Goal: Task Accomplishment & Management: Manage account settings

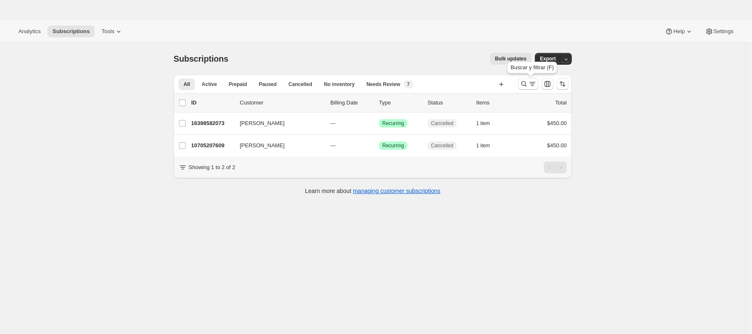
click at [527, 79] on button "Buscar y filtrar resultados" at bounding box center [528, 84] width 20 height 12
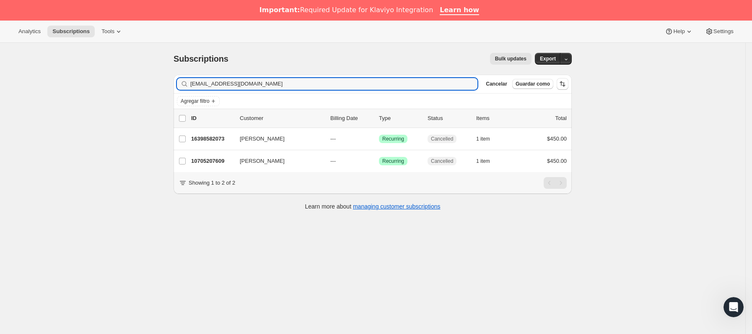
click at [96, 106] on div "Subscriptions. Esta página está lista Subscriptions Bulk updates Más acciones B…" at bounding box center [373, 210] width 746 height 334
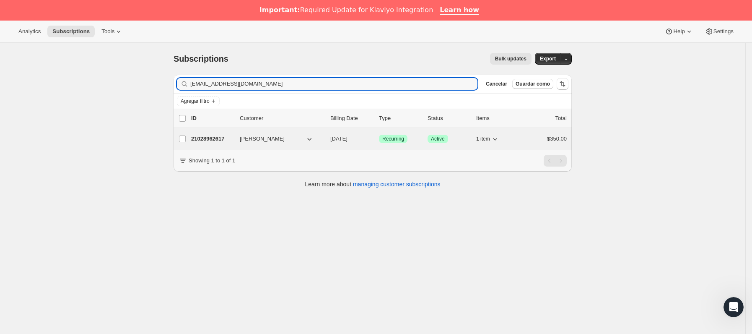
type input "marisolmateo92@gmail.com"
click at [221, 138] on p "21028962617" at bounding box center [212, 139] width 42 height 8
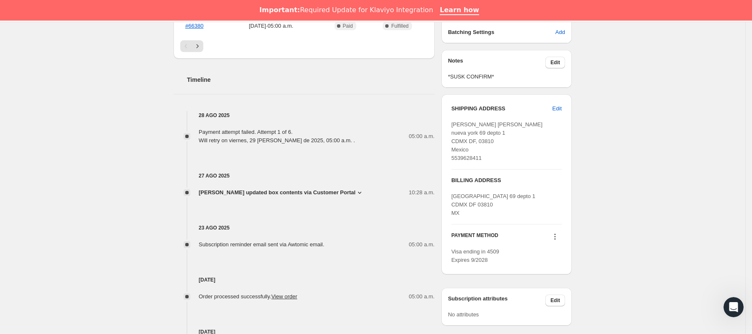
scroll to position [377, 0]
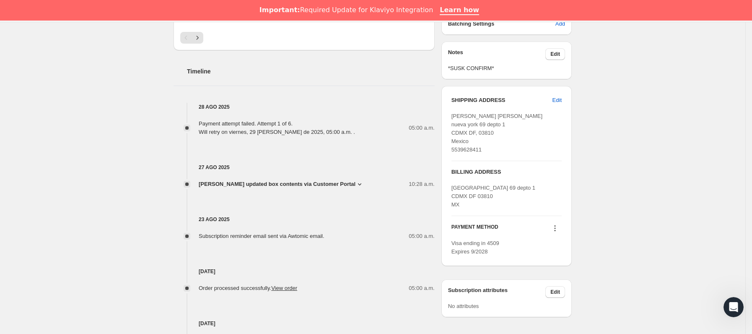
click at [559, 230] on icon at bounding box center [555, 228] width 8 height 8
click at [554, 241] on span "Send link to update card" at bounding box center [558, 245] width 59 height 8
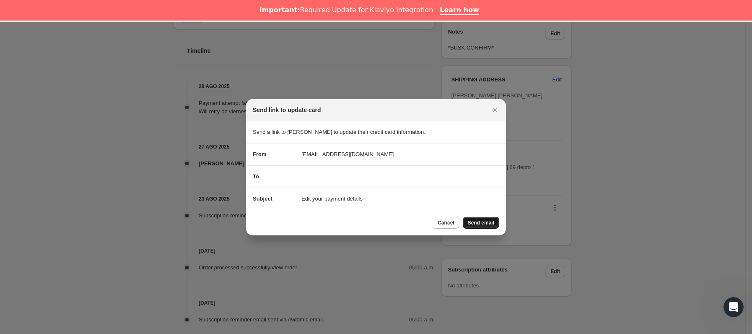
click at [491, 220] on span "Send email" at bounding box center [481, 222] width 26 height 7
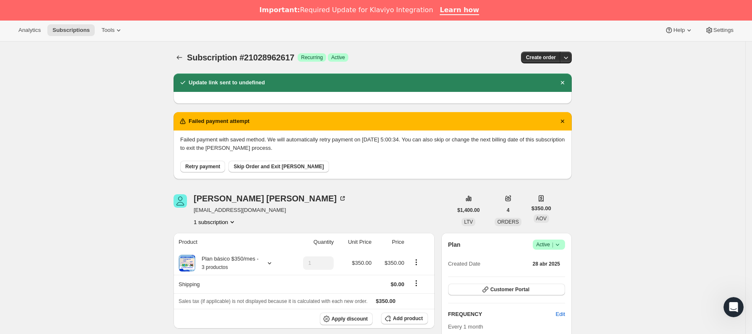
scroll to position [0, 0]
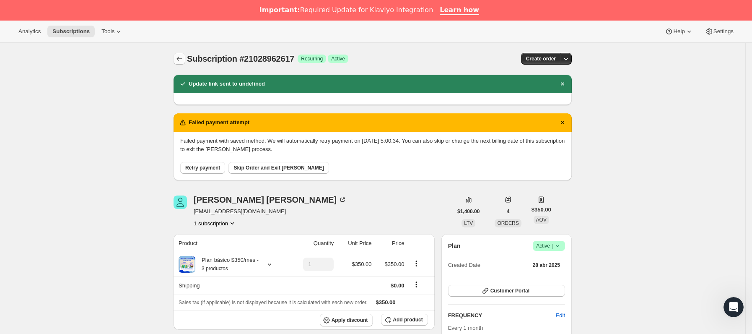
click at [184, 62] on icon "Subscriptions" at bounding box center [179, 59] width 8 height 8
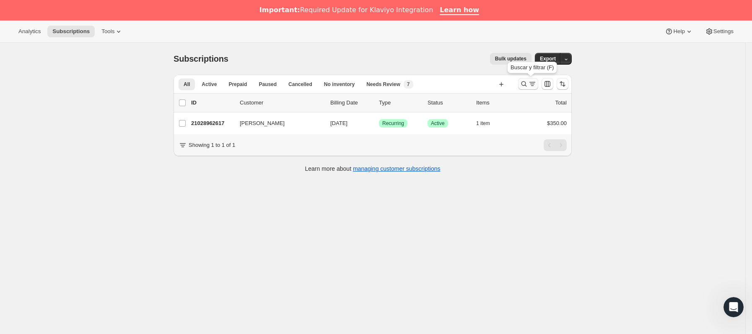
click at [526, 83] on icon "Buscar y filtrar resultados" at bounding box center [524, 84] width 8 height 8
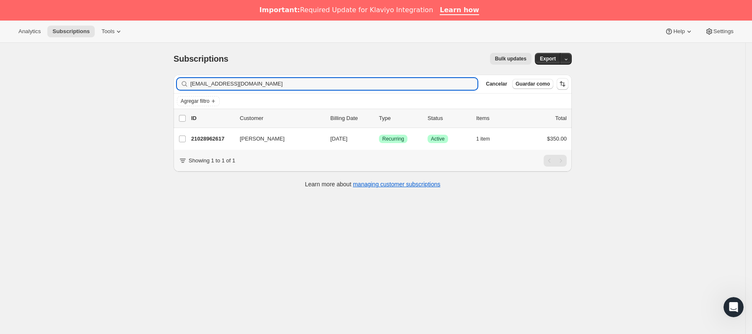
drag, startPoint x: 273, startPoint y: 83, endPoint x: 94, endPoint y: 100, distance: 180.7
click at [94, 100] on div "Subscriptions. Esta página está lista Subscriptions Bulk updates Más acciones B…" at bounding box center [373, 210] width 746 height 334
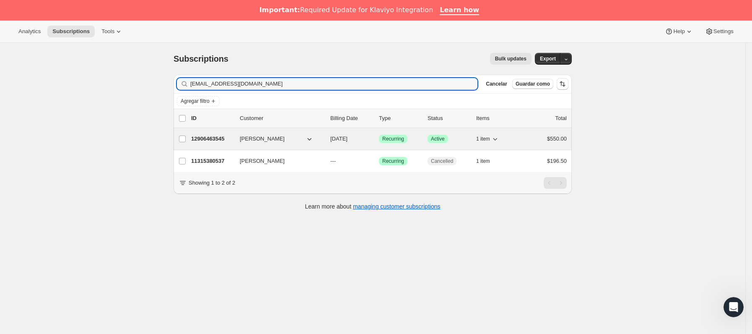
type input "[EMAIL_ADDRESS][DOMAIN_NAME]"
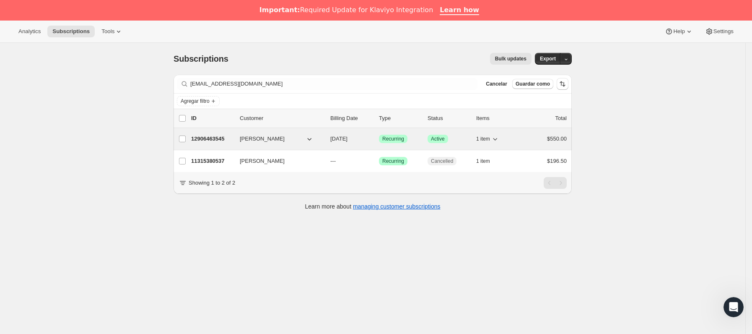
click at [226, 137] on p "12906463545" at bounding box center [212, 139] width 42 height 8
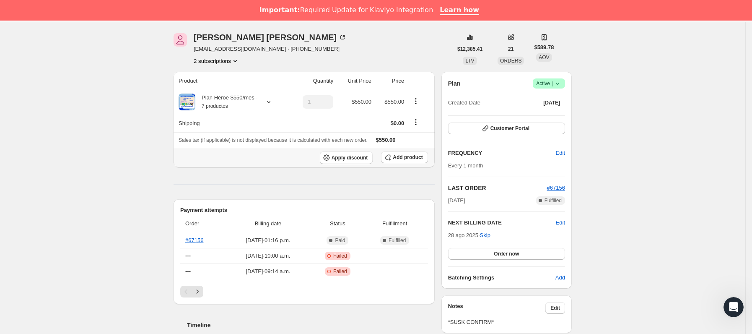
scroll to position [63, 0]
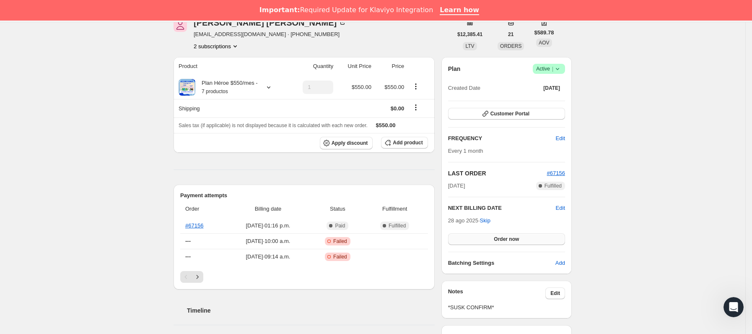
click at [515, 237] on span "Order now" at bounding box center [506, 239] width 25 height 7
click at [515, 237] on span "Click to confirm" at bounding box center [507, 239] width 38 height 7
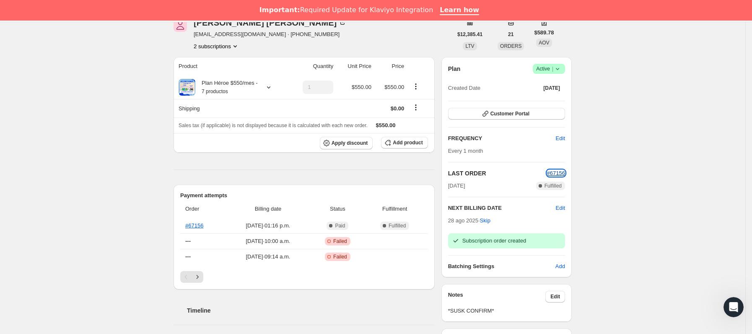
click at [555, 174] on span "#67156" at bounding box center [556, 173] width 18 height 6
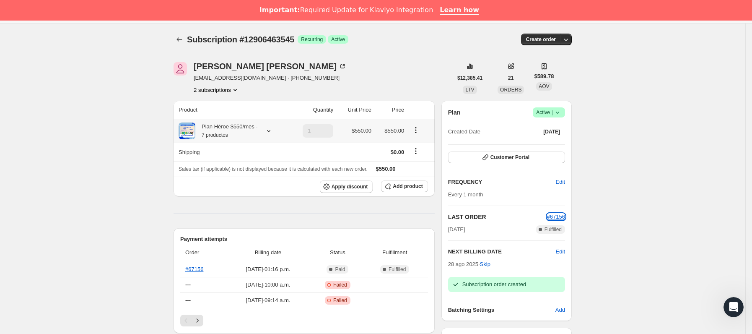
scroll to position [0, 0]
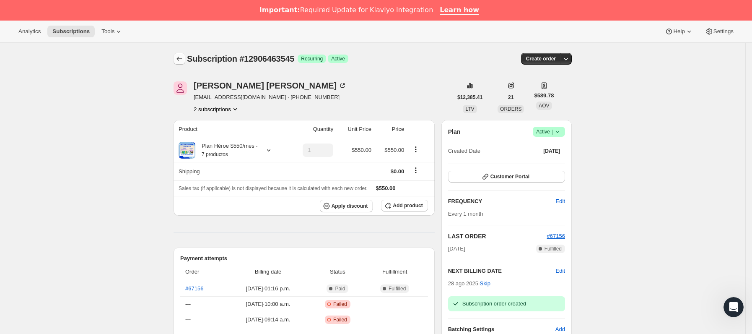
click at [184, 60] on icon "Subscriptions" at bounding box center [179, 59] width 8 height 8
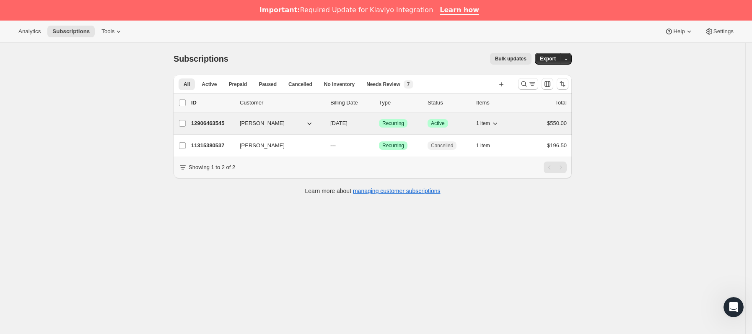
click at [246, 122] on span "[PERSON_NAME]" at bounding box center [262, 123] width 45 height 8
click at [229, 123] on p "12906463545" at bounding box center [212, 123] width 42 height 8
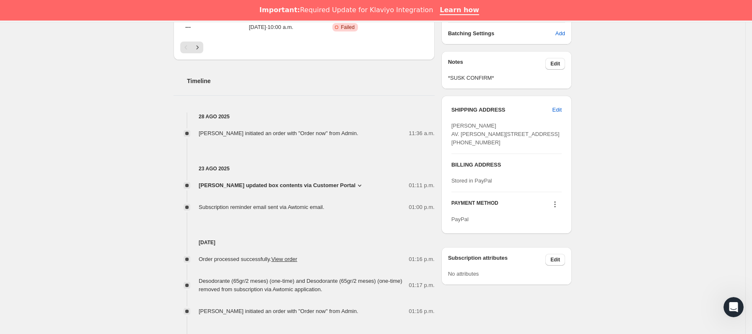
scroll to position [315, 0]
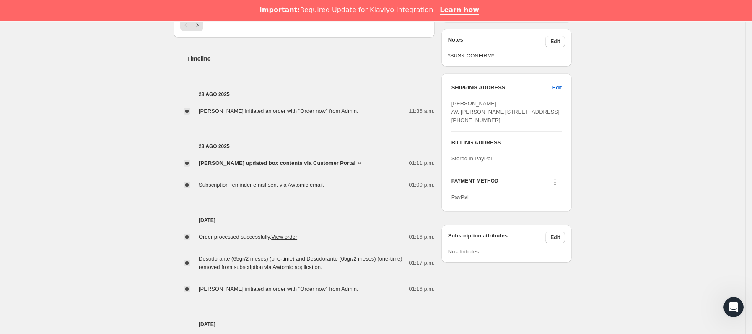
click at [559, 186] on icon at bounding box center [555, 182] width 8 height 8
click at [560, 224] on span "Send link to update card" at bounding box center [558, 224] width 59 height 6
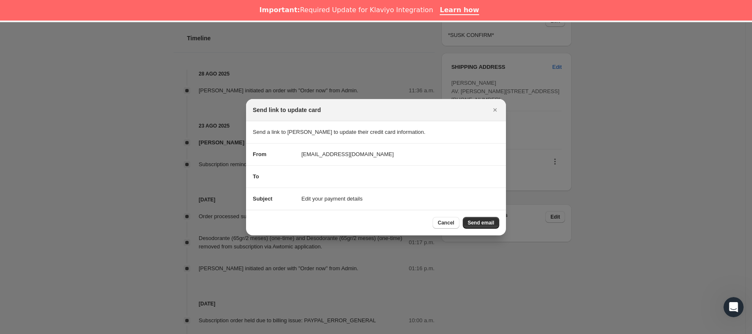
click at [481, 232] on div "Cancel Send email" at bounding box center [376, 223] width 260 height 26
click at [482, 226] on button "Send email" at bounding box center [481, 223] width 36 height 12
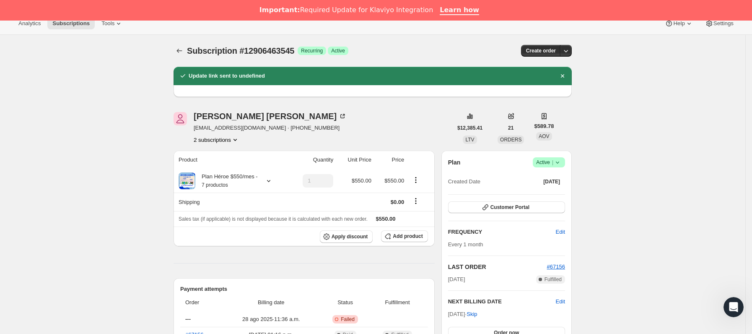
scroll to position [0, 0]
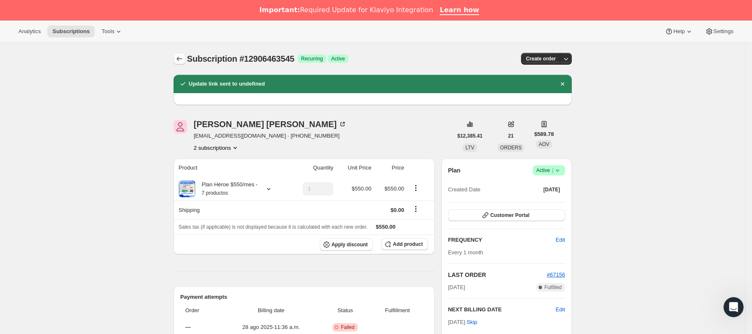
click at [180, 60] on icon "Subscriptions" at bounding box center [179, 59] width 8 height 8
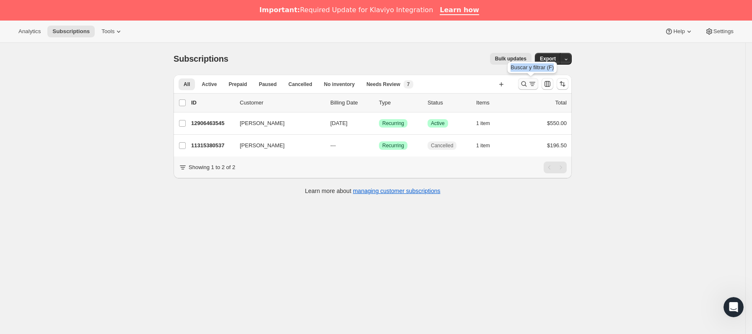
click at [527, 82] on icon "Buscar y filtrar resultados" at bounding box center [524, 83] width 5 height 5
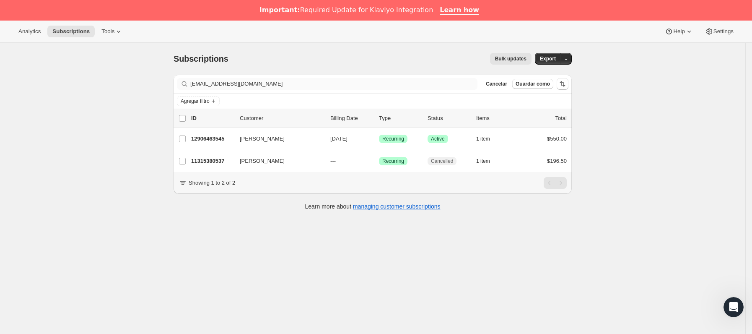
drag, startPoint x: 302, startPoint y: 78, endPoint x: 242, endPoint y: 87, distance: 61.6
click at [242, 87] on div "Filter subscribers [EMAIL_ADDRESS][DOMAIN_NAME] Borrar Cancelar Guardar como" at bounding box center [373, 84] width 398 height 18
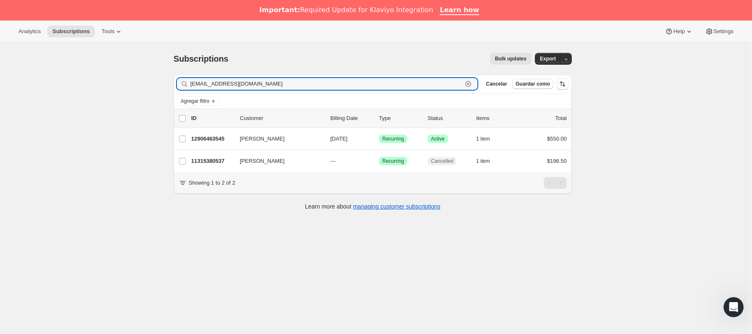
drag, startPoint x: 278, startPoint y: 88, endPoint x: 232, endPoint y: 97, distance: 47.0
click at [107, 88] on div "Subscriptions. Esta página está lista Subscriptions Bulk updates Más acciones B…" at bounding box center [373, 210] width 746 height 334
paste input "[EMAIL_ADDRESS][DOMAIN_NAME]"
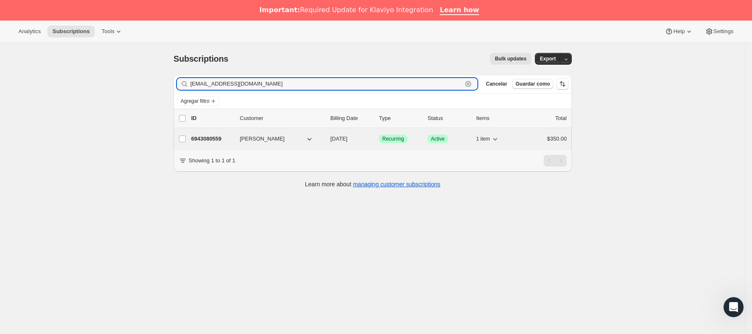
type input "[EMAIL_ADDRESS][DOMAIN_NAME]"
click at [233, 142] on p "6943080559" at bounding box center [212, 139] width 42 height 8
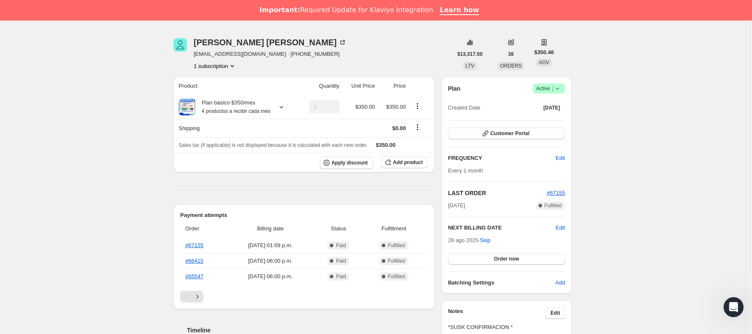
scroll to position [63, 0]
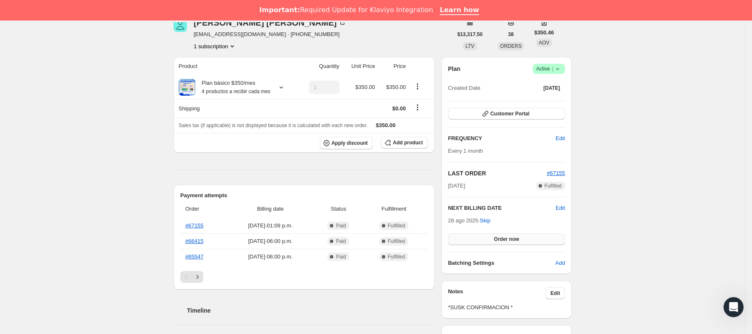
click at [491, 245] on button "Order now" at bounding box center [506, 239] width 117 height 12
click at [491, 242] on button "Click to confirm" at bounding box center [506, 239] width 117 height 12
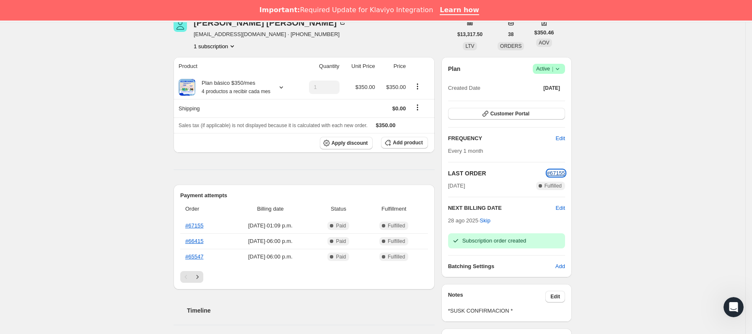
click at [557, 172] on span "#67155" at bounding box center [556, 173] width 18 height 6
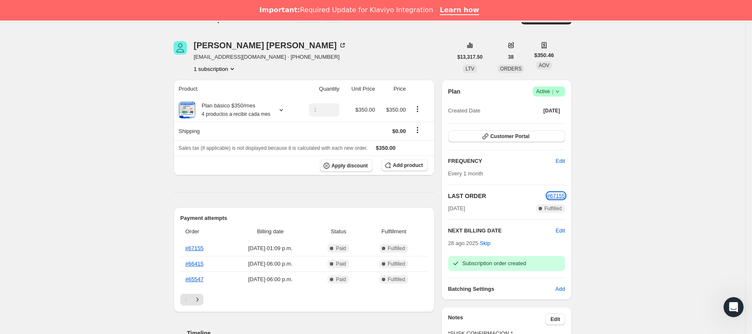
scroll to position [0, 0]
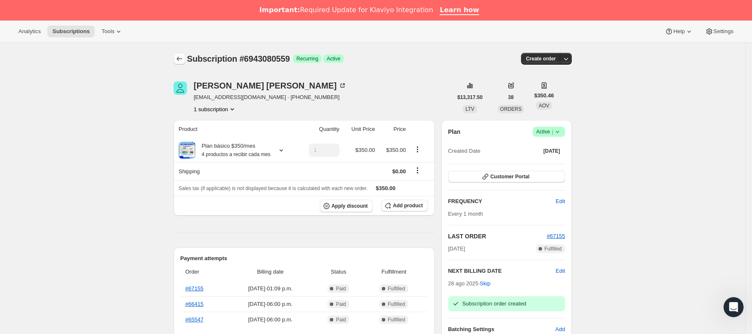
click at [182, 56] on icon "Subscriptions" at bounding box center [179, 59] width 8 height 8
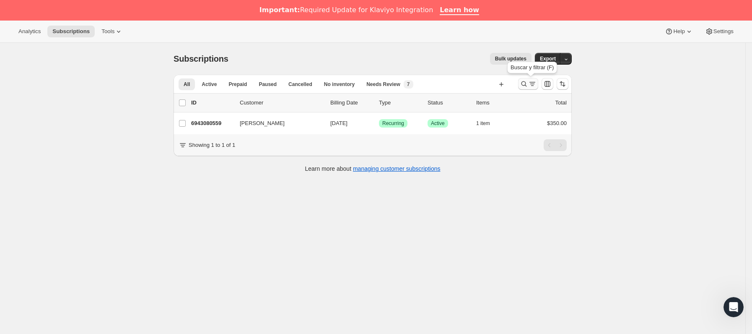
click at [537, 88] on icon "Buscar y filtrar resultados" at bounding box center [532, 84] width 8 height 8
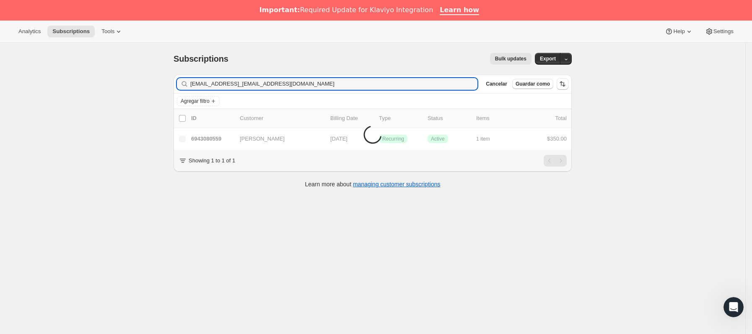
drag, startPoint x: 318, startPoint y: 85, endPoint x: 80, endPoint y: 85, distance: 238.6
click at [80, 85] on div "Subscriptions. Esta página está lista Subscriptions Bulk updates Más acciones B…" at bounding box center [373, 210] width 746 height 334
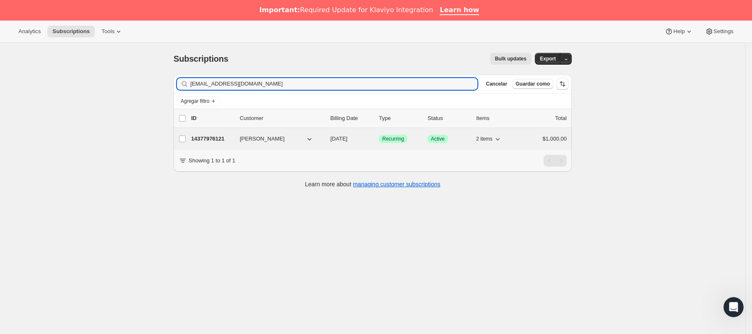
type input "[EMAIL_ADDRESS][DOMAIN_NAME]"
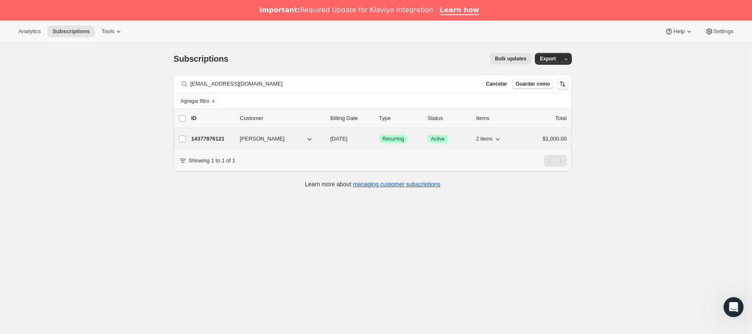
click at [242, 137] on div "14377976121 [PERSON_NAME] [DATE] Logrado Recurring Logrado Active 2 items $1,00…" at bounding box center [379, 139] width 376 height 12
